Goal: Task Accomplishment & Management: Complete application form

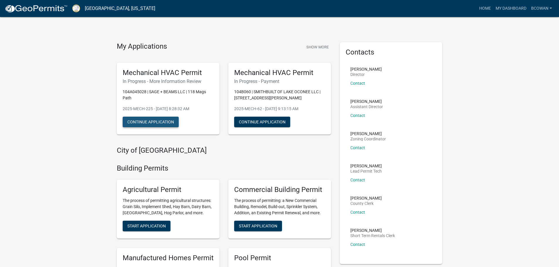
click at [148, 121] on button "Continue Application" at bounding box center [151, 122] width 56 height 11
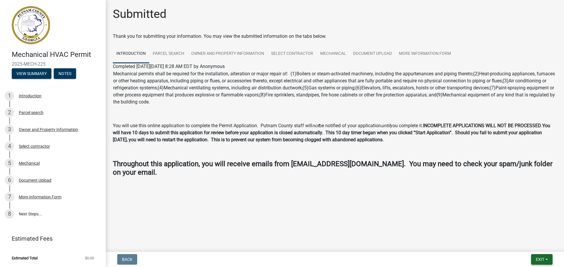
click at [547, 261] on button "Exit" at bounding box center [541, 260] width 21 height 11
click at [544, 258] on span "Exit" at bounding box center [540, 260] width 9 height 5
click at [536, 246] on button "Save & Exit" at bounding box center [528, 245] width 47 height 14
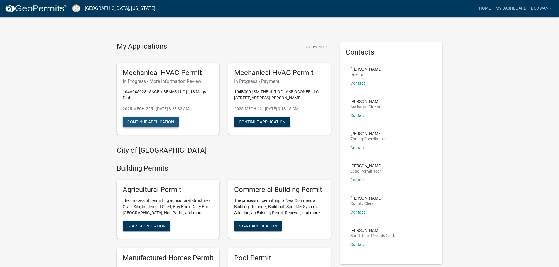
click at [157, 121] on button "Continue Application" at bounding box center [151, 122] width 56 height 11
